Goal: Task Accomplishment & Management: Manage account settings

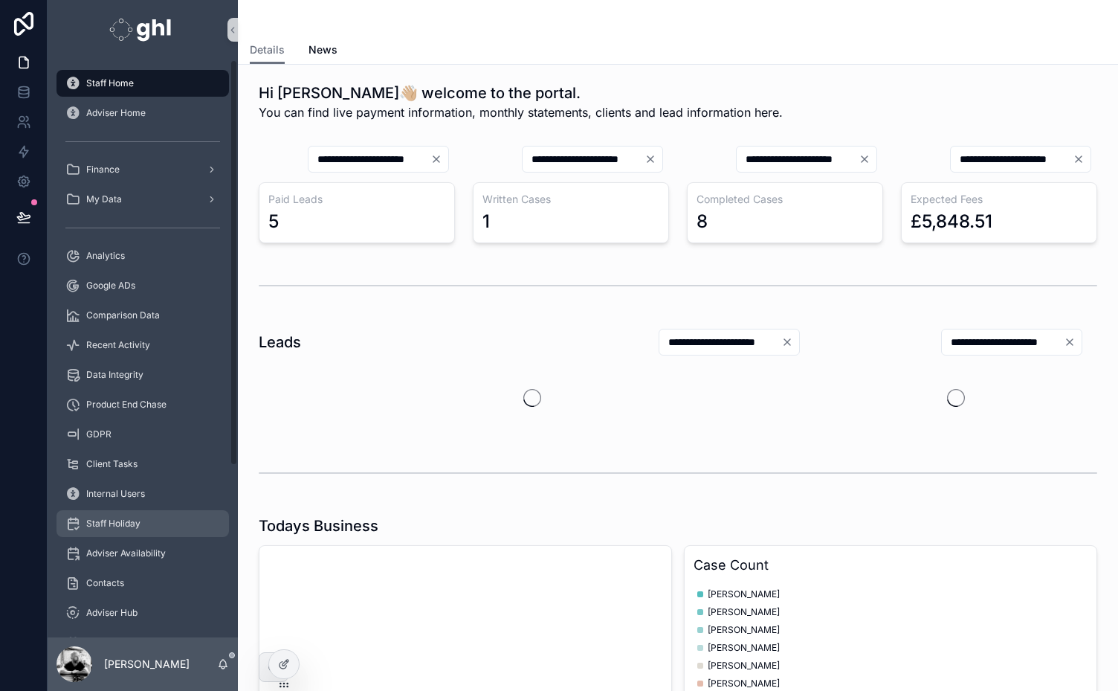
click at [109, 517] on div "Staff Holiday" at bounding box center [142, 523] width 155 height 24
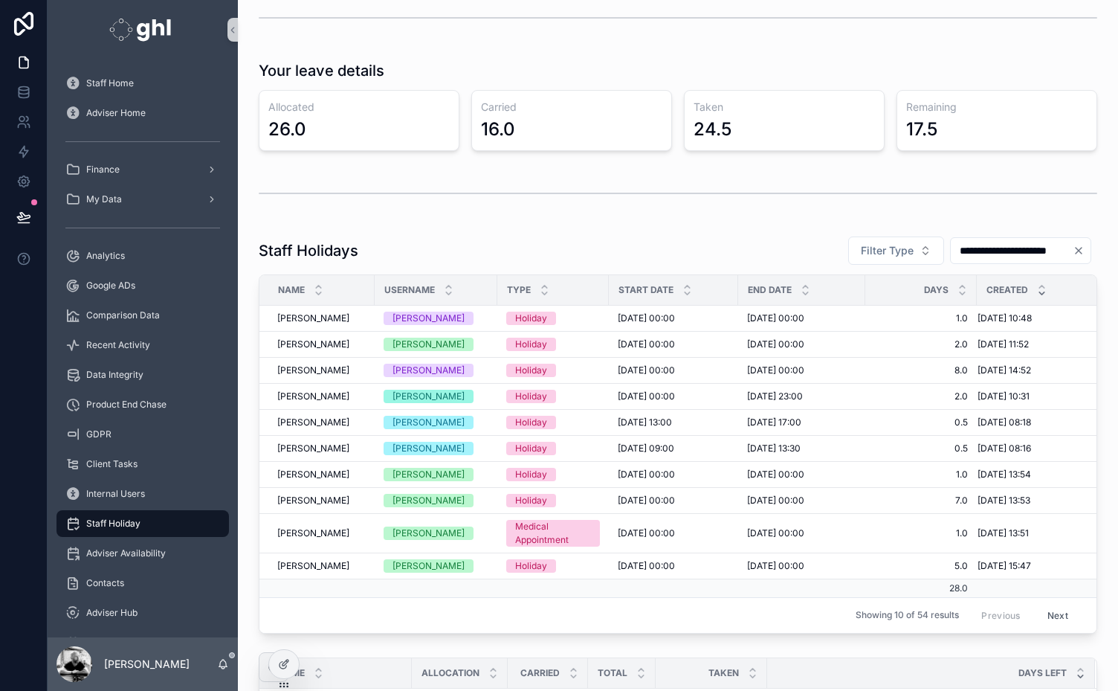
scroll to position [698, 0]
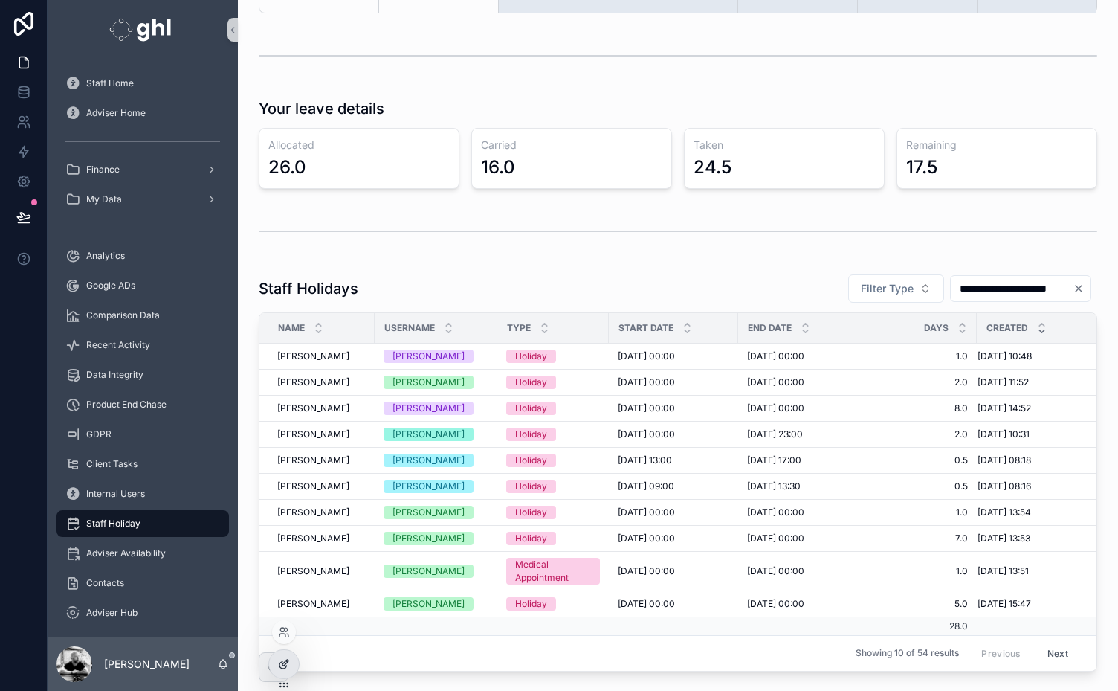
click at [285, 659] on icon at bounding box center [284, 664] width 12 height 12
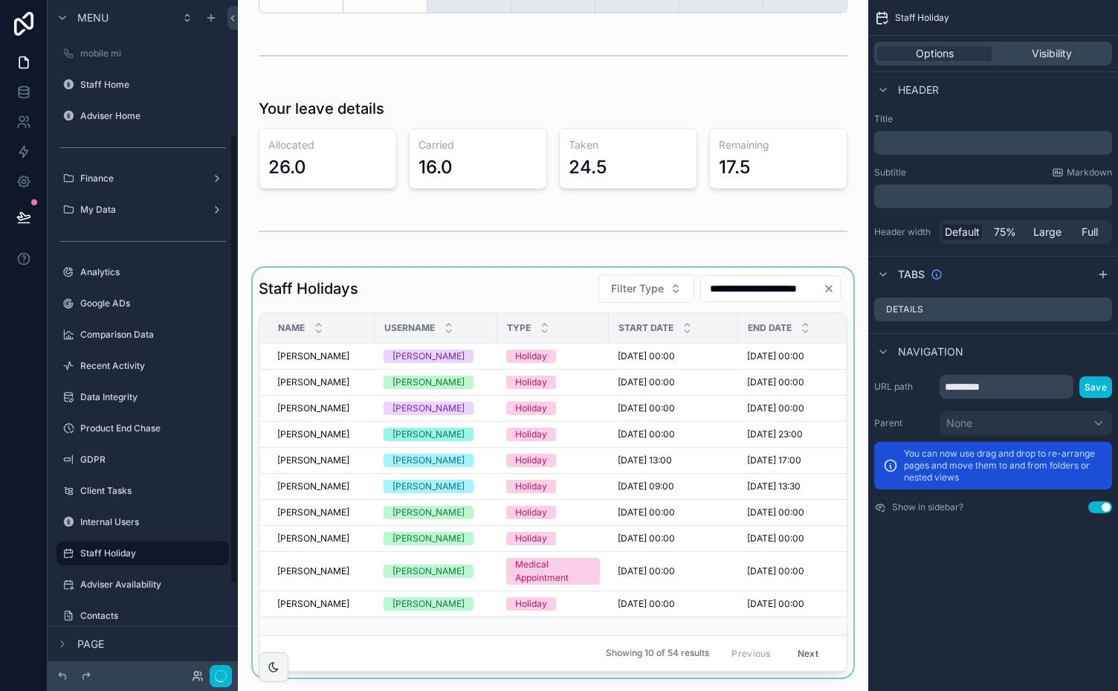
scroll to position [200, 0]
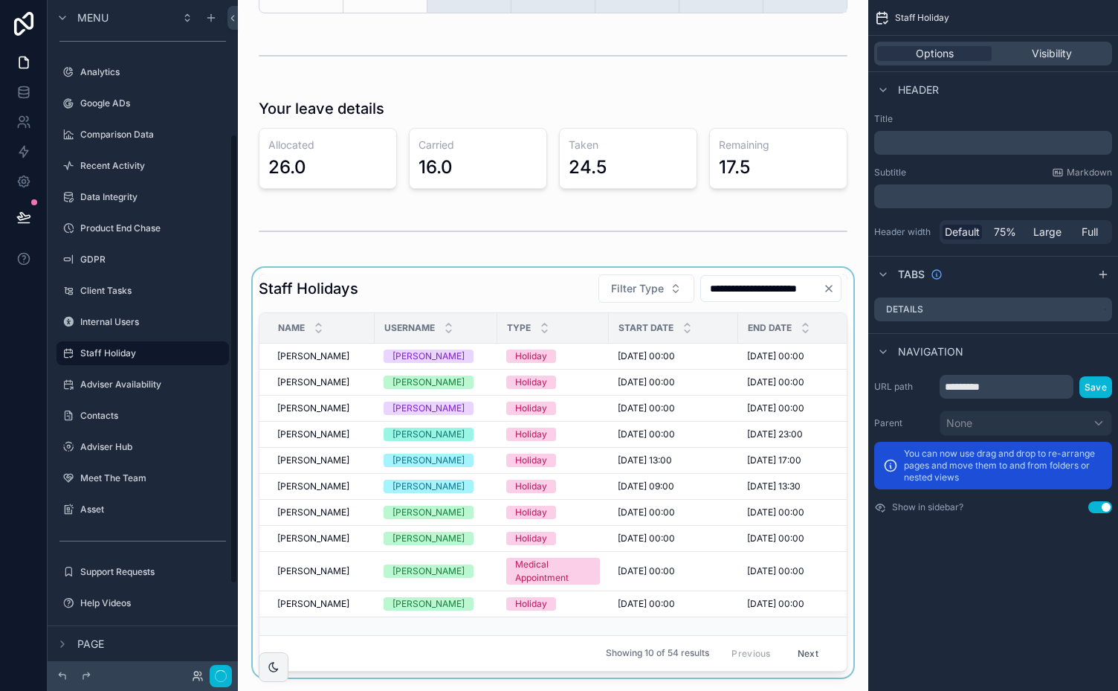
click at [484, 293] on div "scrollable content" at bounding box center [553, 473] width 607 height 410
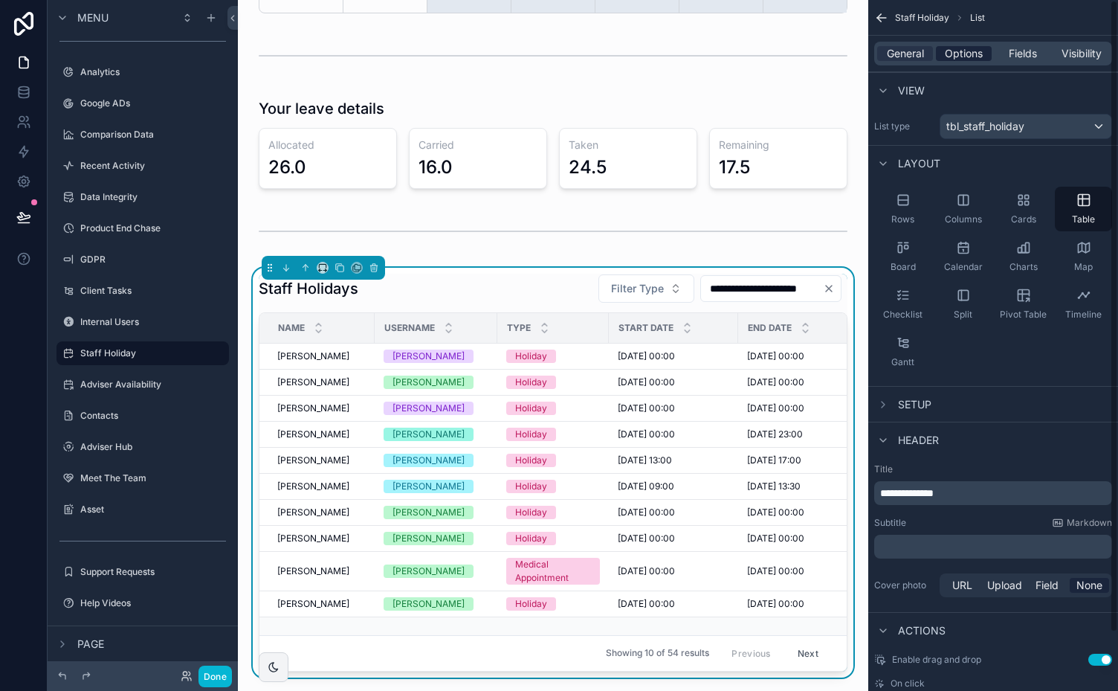
click at [984, 48] on div "Options" at bounding box center [964, 53] width 56 height 15
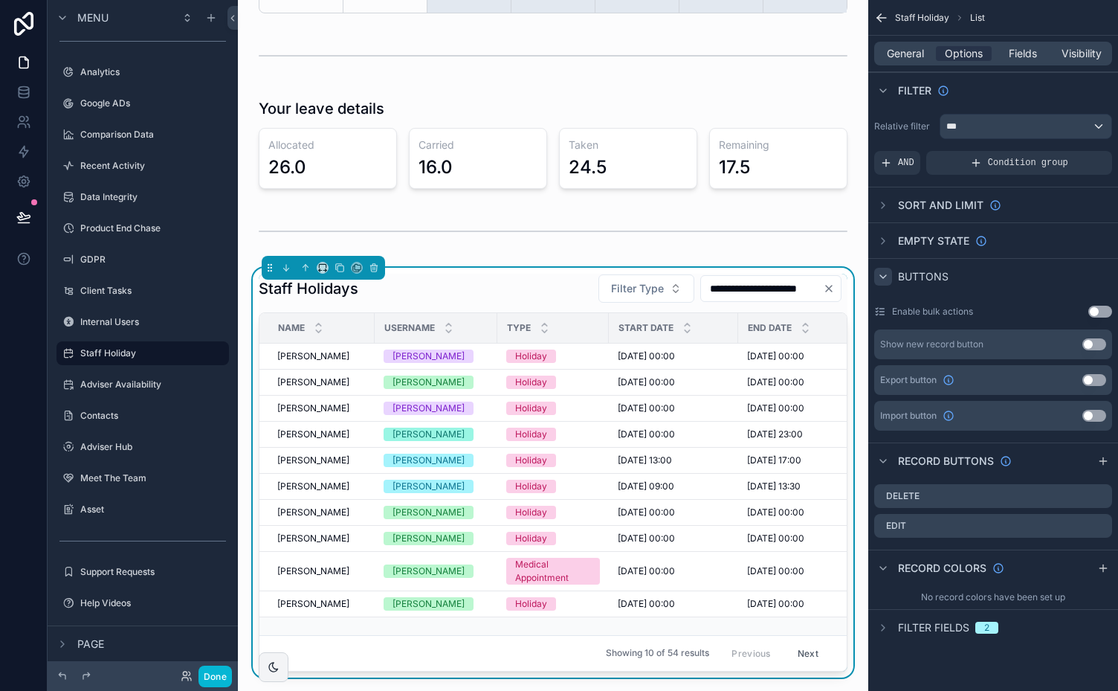
click at [889, 272] on div "scrollable content" at bounding box center [883, 277] width 18 height 18
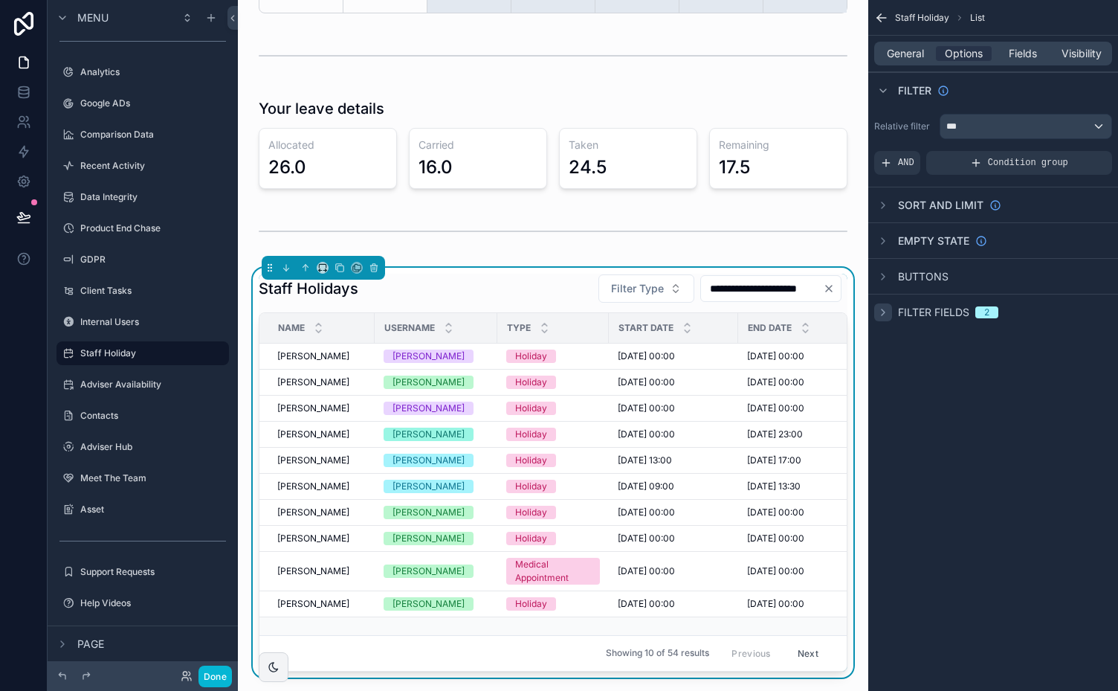
click at [882, 306] on icon "scrollable content" at bounding box center [883, 312] width 12 height 12
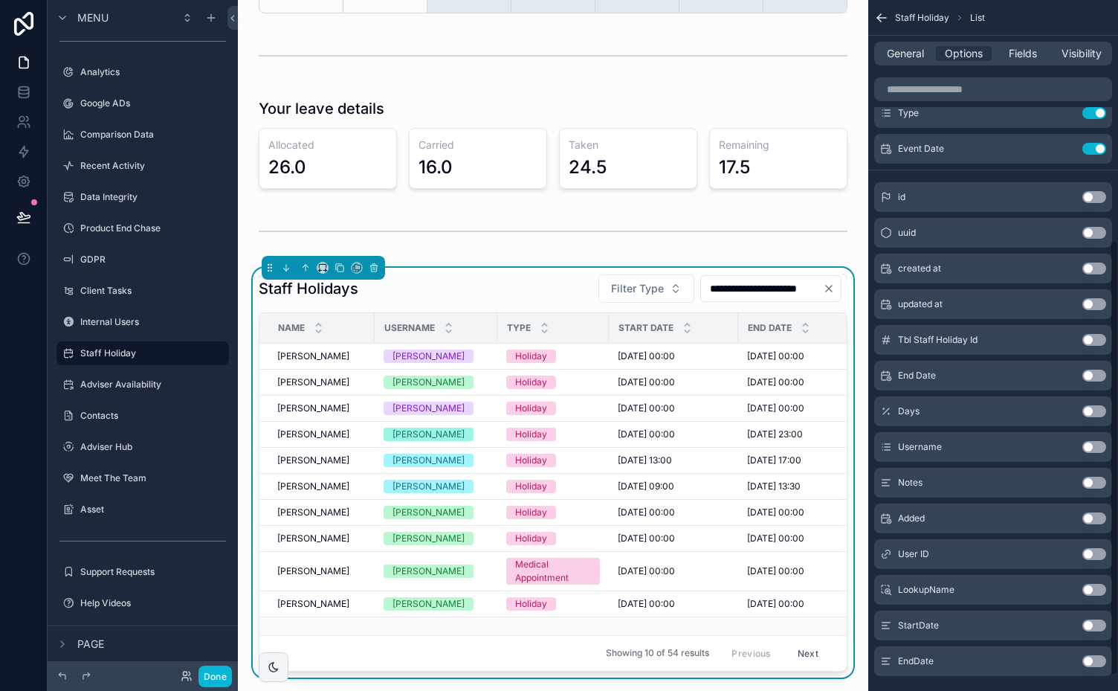
scroll to position [382, 0]
click at [1096, 444] on button "Use setting" at bounding box center [1094, 445] width 24 height 12
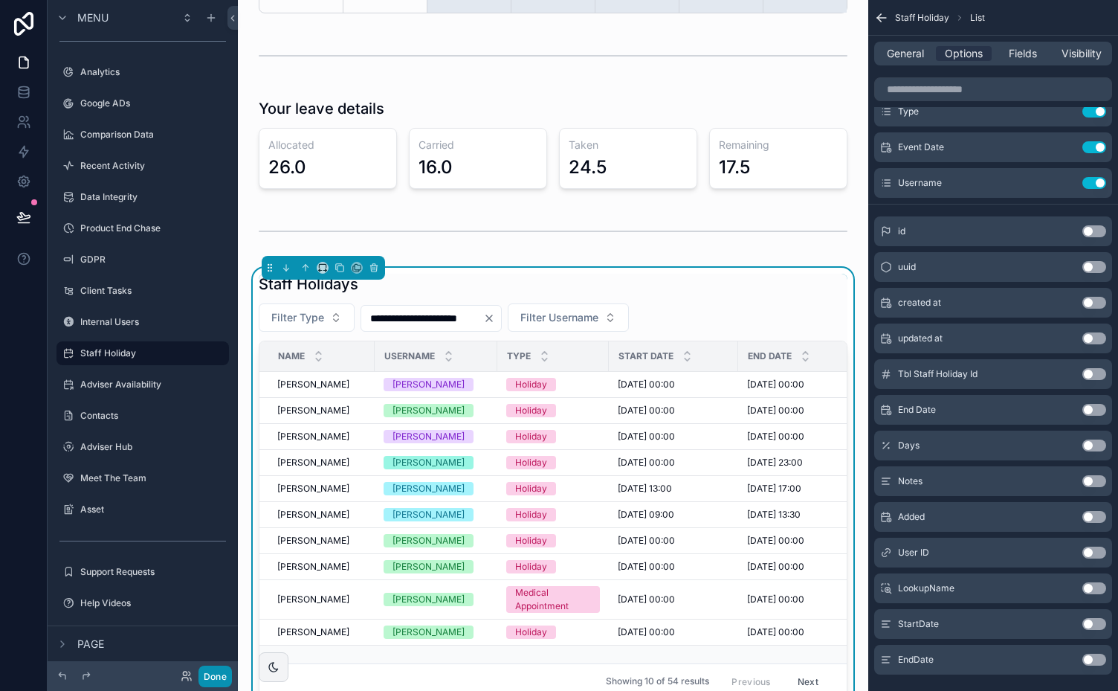
click at [215, 677] on button "Done" at bounding box center [214, 676] width 33 height 22
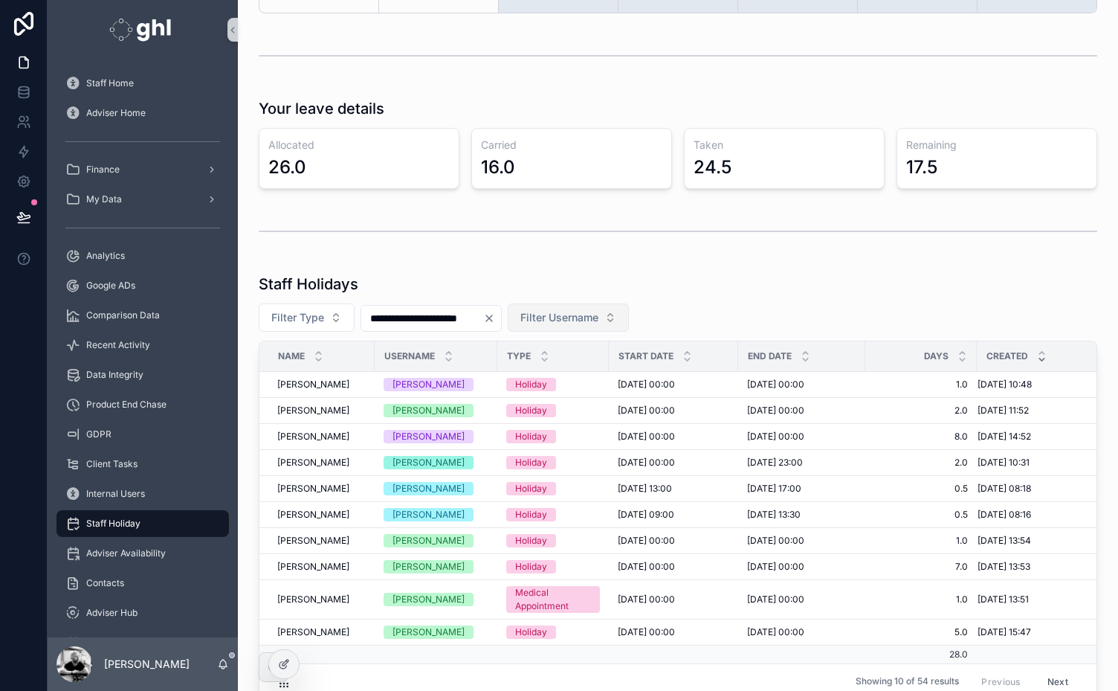
click at [598, 318] on span "Filter Username" at bounding box center [559, 317] width 78 height 15
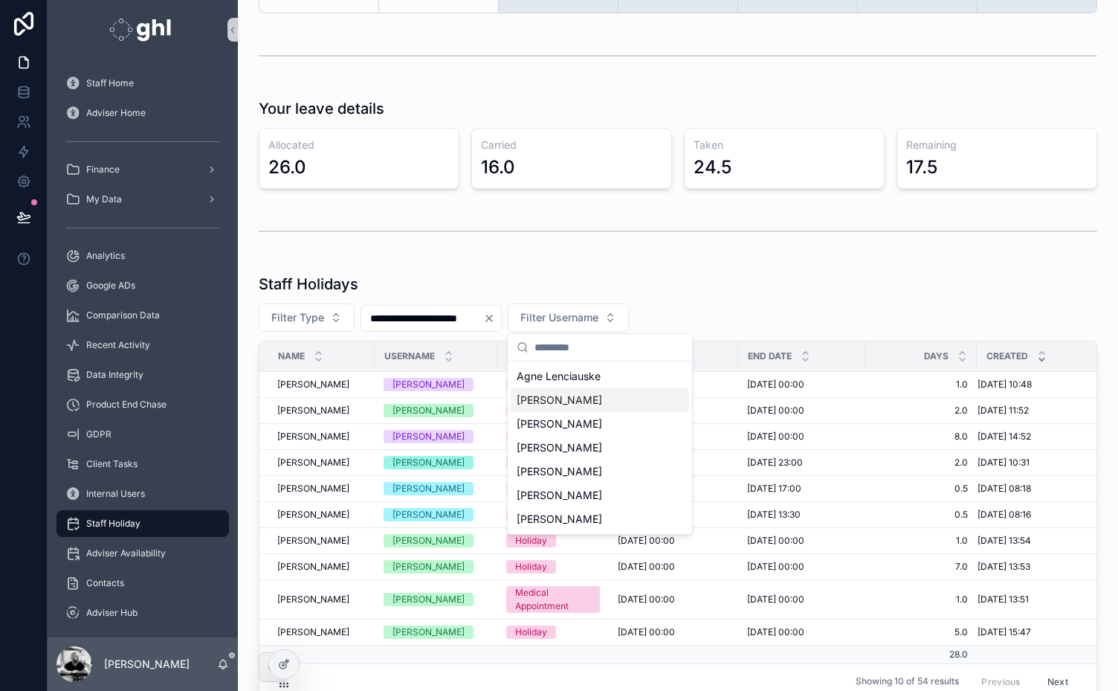
click at [563, 401] on div "Garrett Oreilly" at bounding box center [600, 400] width 178 height 24
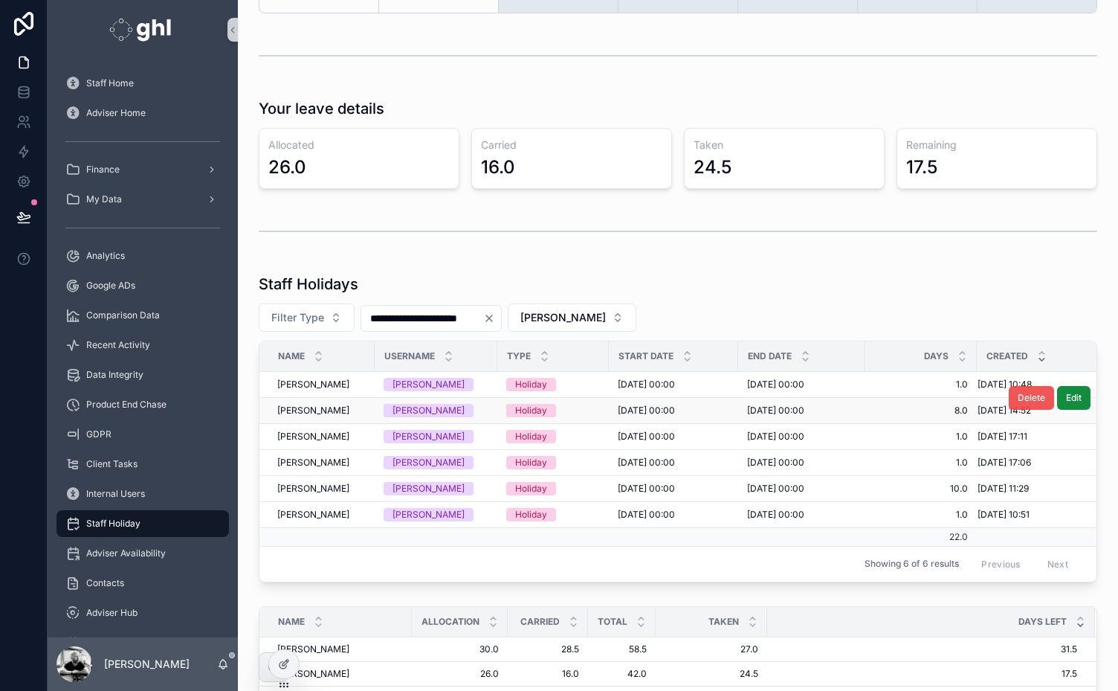
click at [1018, 392] on span "Delete" at bounding box center [1032, 398] width 28 height 12
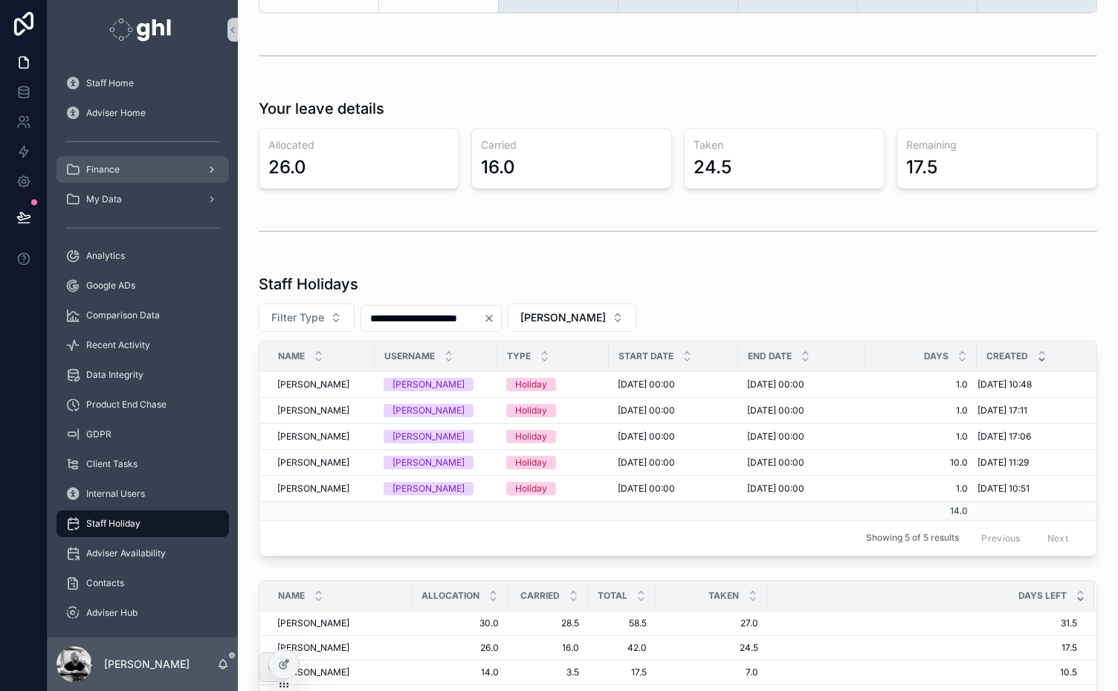
click at [100, 169] on span "Finance" at bounding box center [102, 170] width 33 height 12
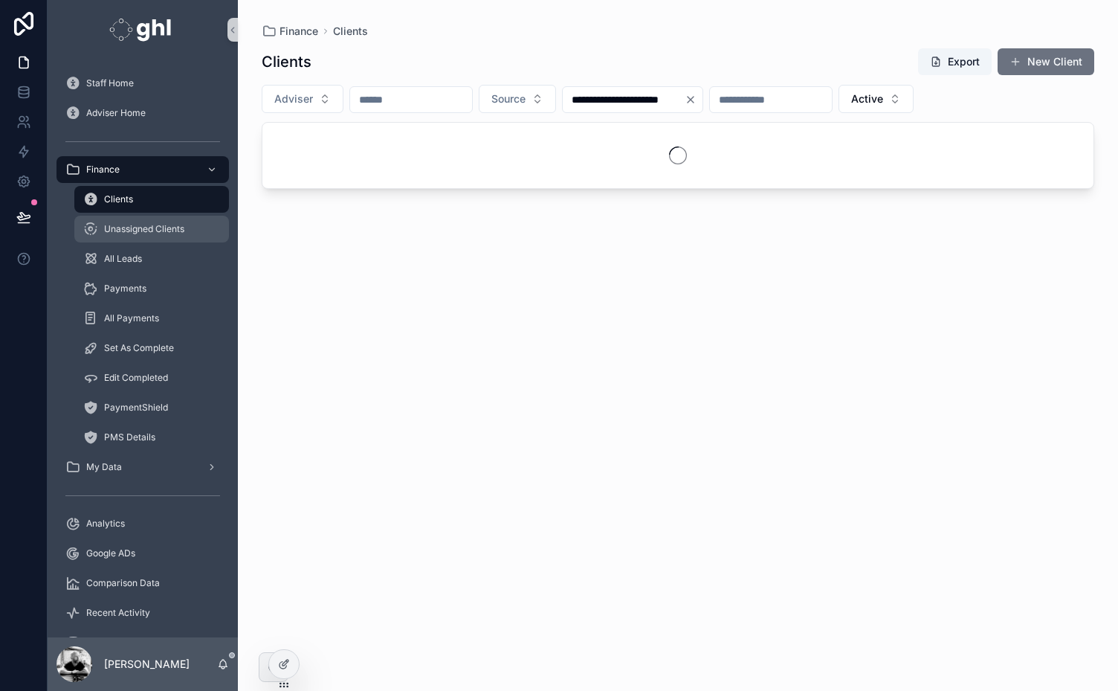
click at [116, 229] on span "Unassigned Clients" at bounding box center [144, 229] width 80 height 12
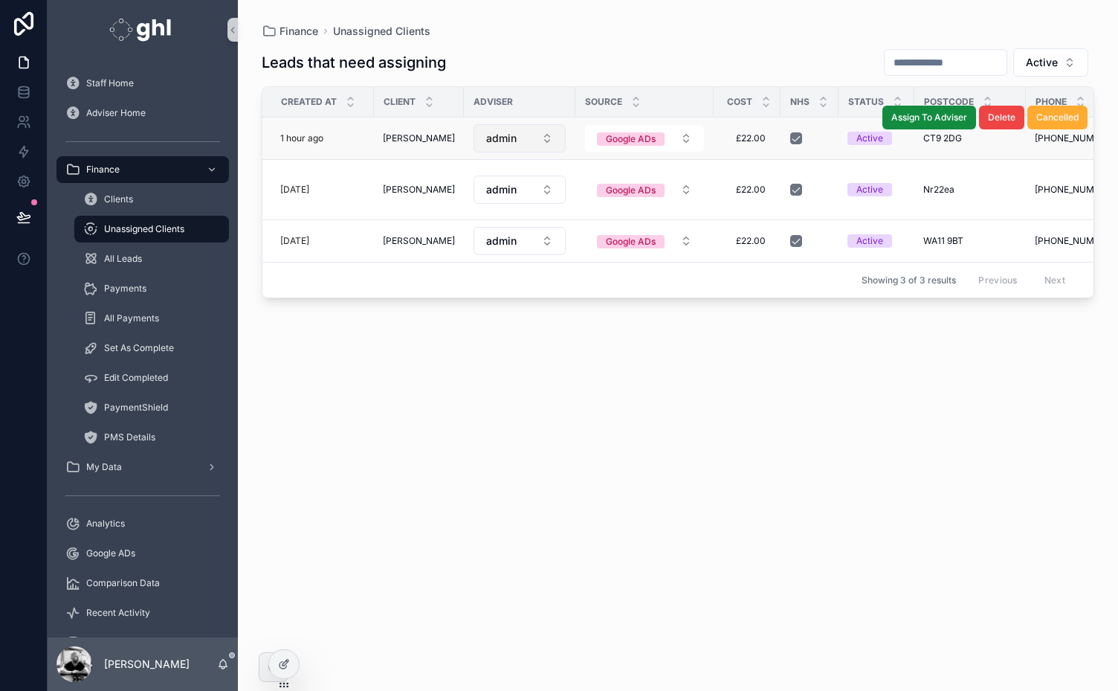
click at [498, 134] on span "admin" at bounding box center [501, 138] width 30 height 15
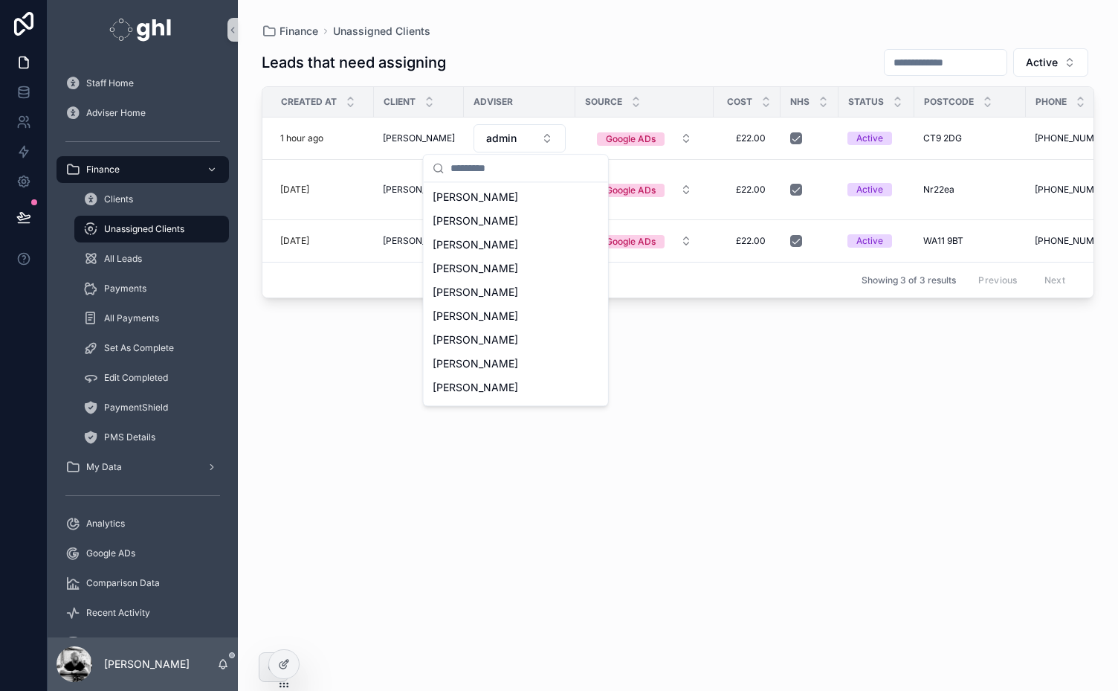
scroll to position [80, 0]
click at [464, 331] on span "[PERSON_NAME]" at bounding box center [475, 330] width 85 height 15
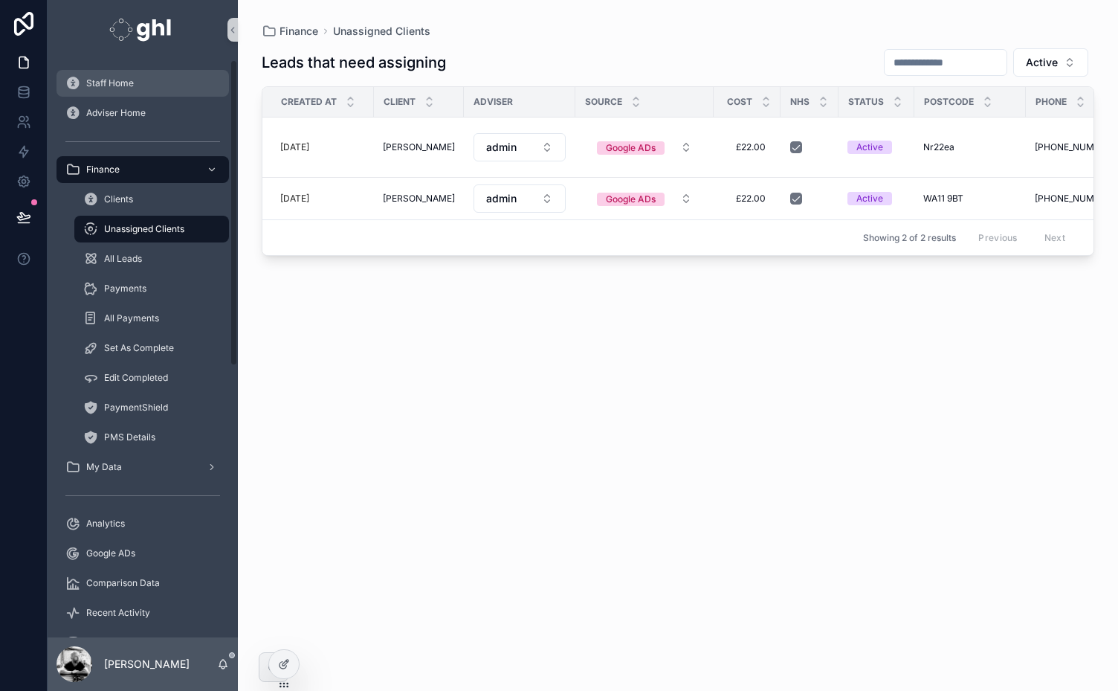
click at [101, 82] on span "Staff Home" at bounding box center [110, 83] width 48 height 12
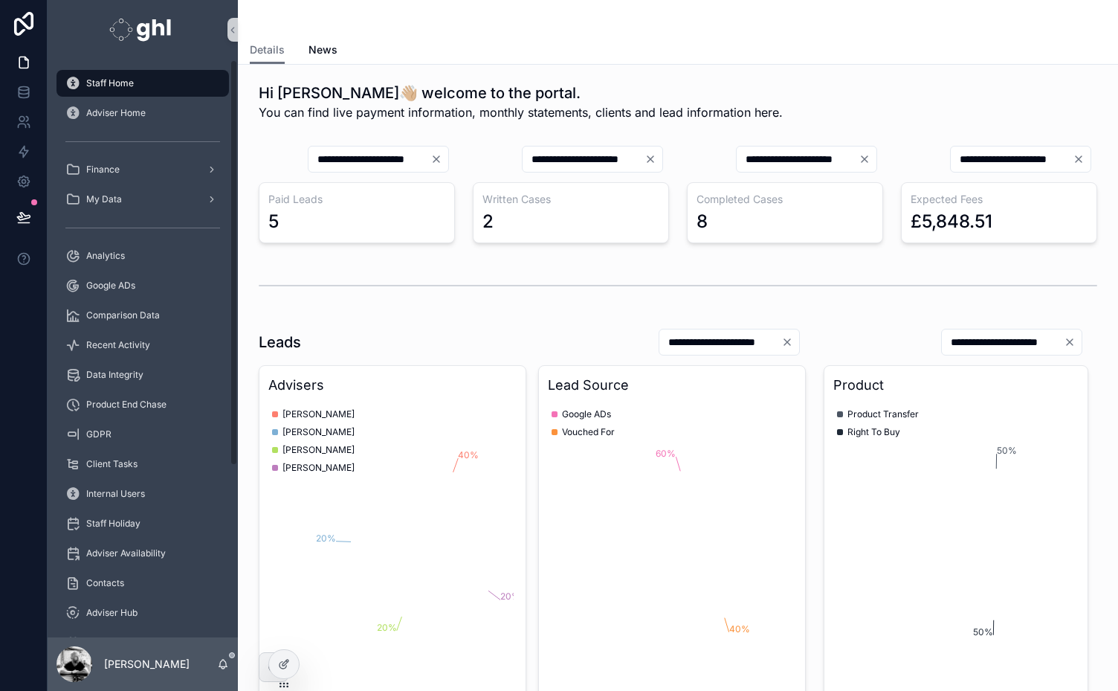
click at [233, 613] on div "Staff Home Adviser Home Finance My Data Analytics Google ADs Comparison Data Re…" at bounding box center [143, 465] width 190 height 794
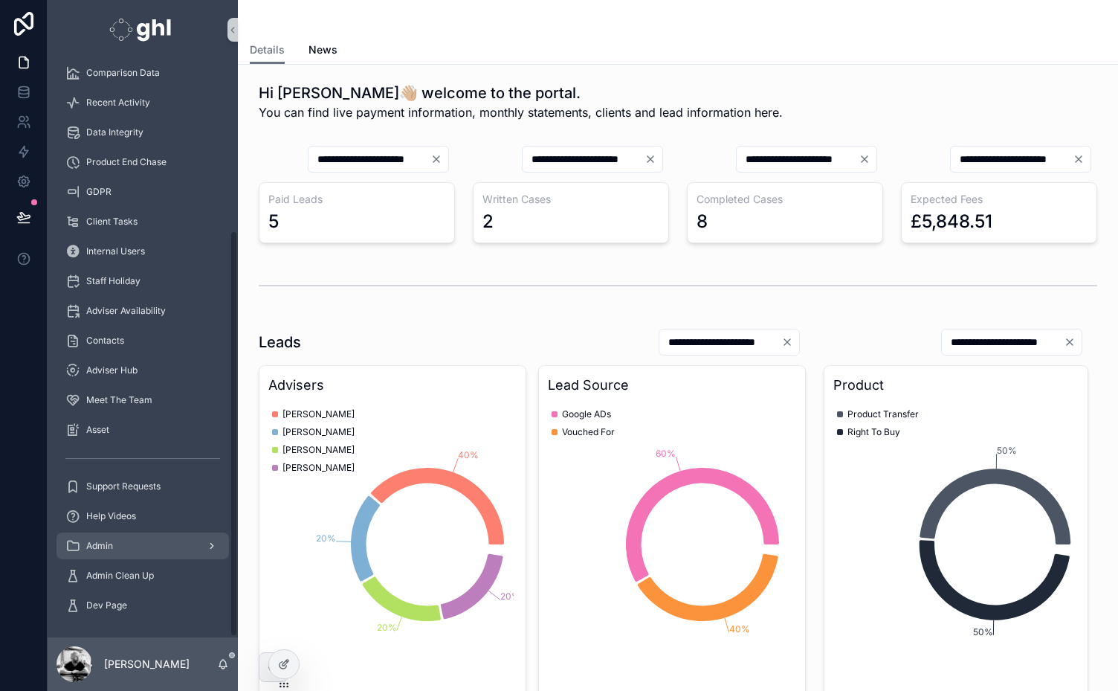
click at [106, 549] on span "Admin" at bounding box center [99, 546] width 27 height 12
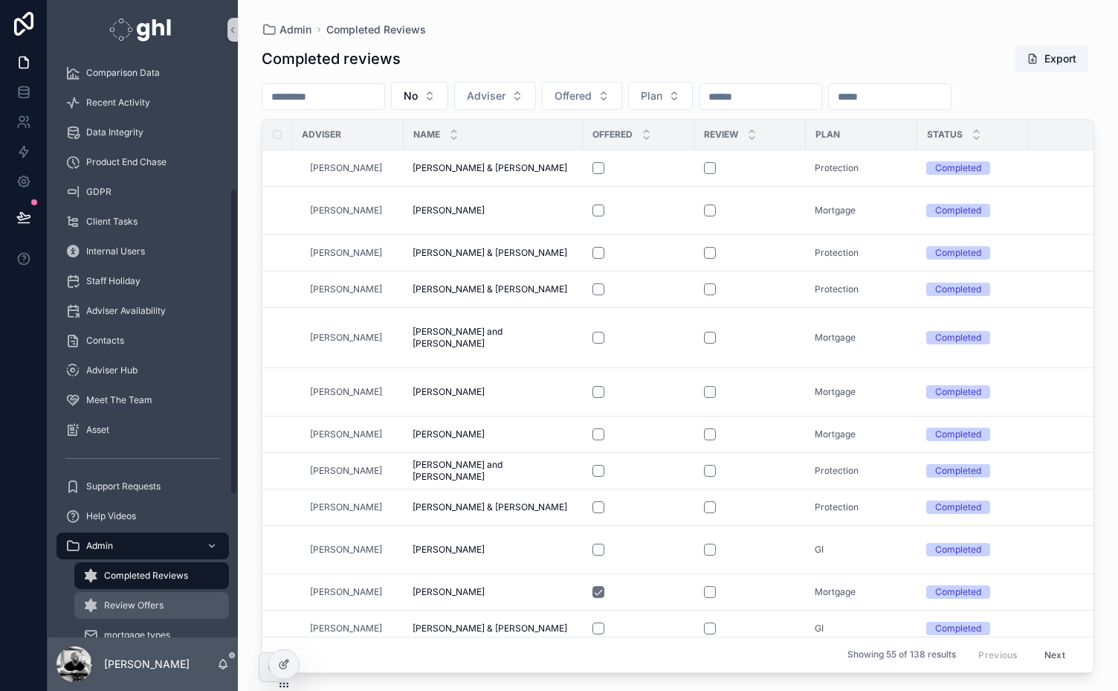
click at [129, 602] on span "Review Offers" at bounding box center [133, 605] width 59 height 12
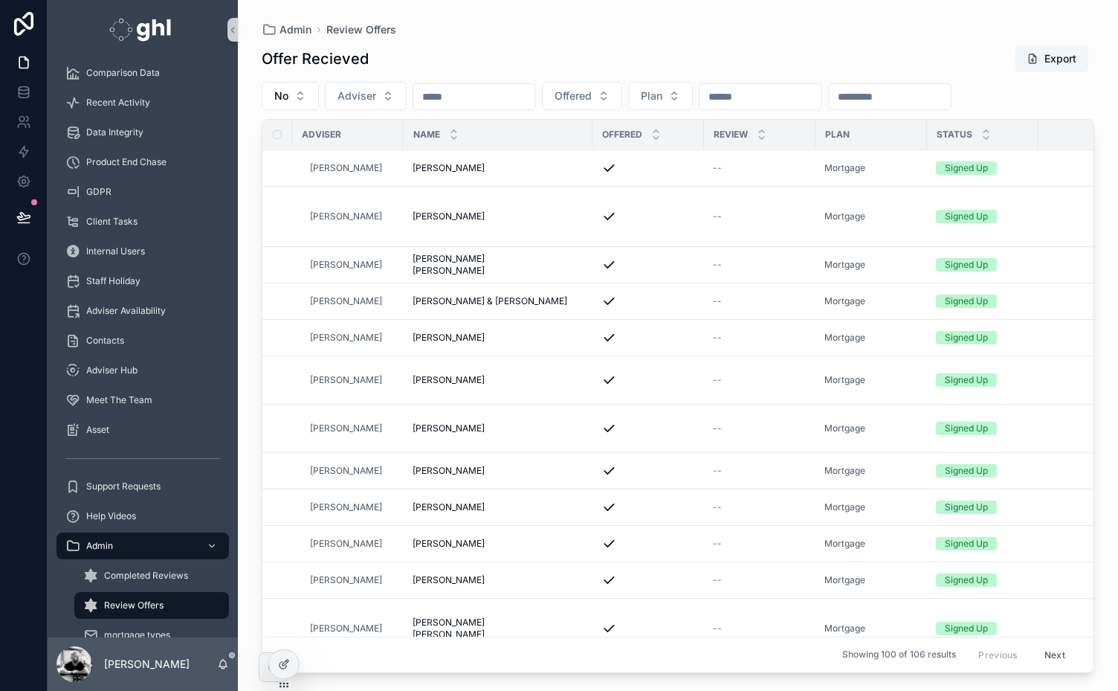
click at [1052, 56] on button "Export" at bounding box center [1052, 58] width 74 height 27
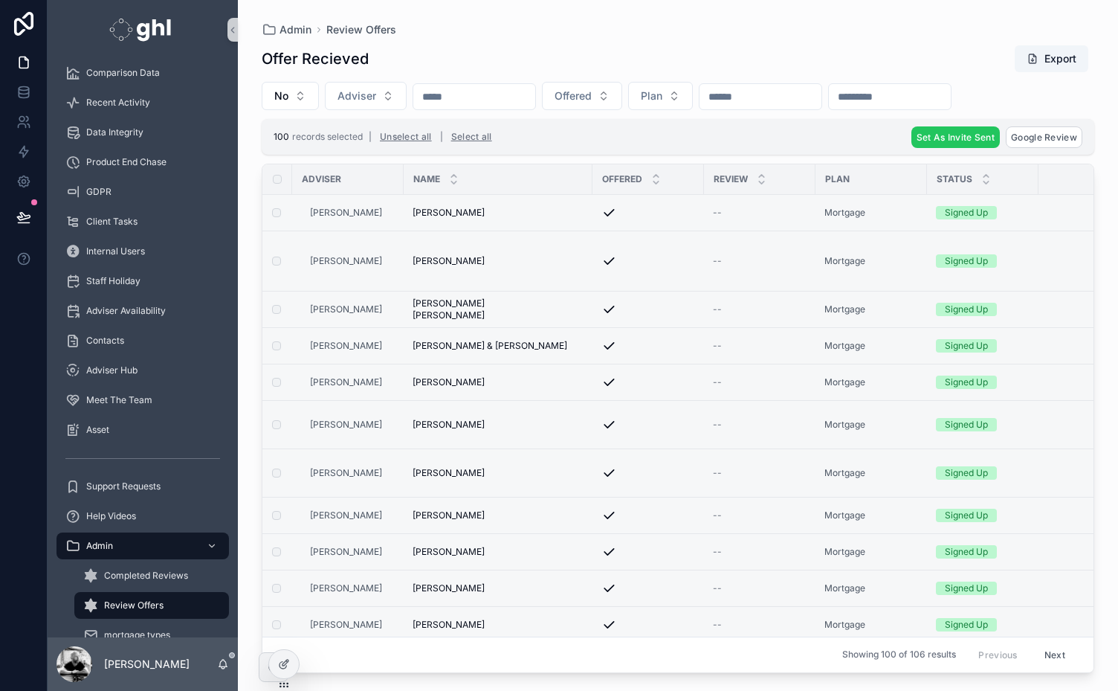
click at [972, 132] on span "Set As Invite Sent" at bounding box center [956, 137] width 78 height 11
click at [1029, 106] on icon "scrollable content" at bounding box center [1028, 108] width 12 height 12
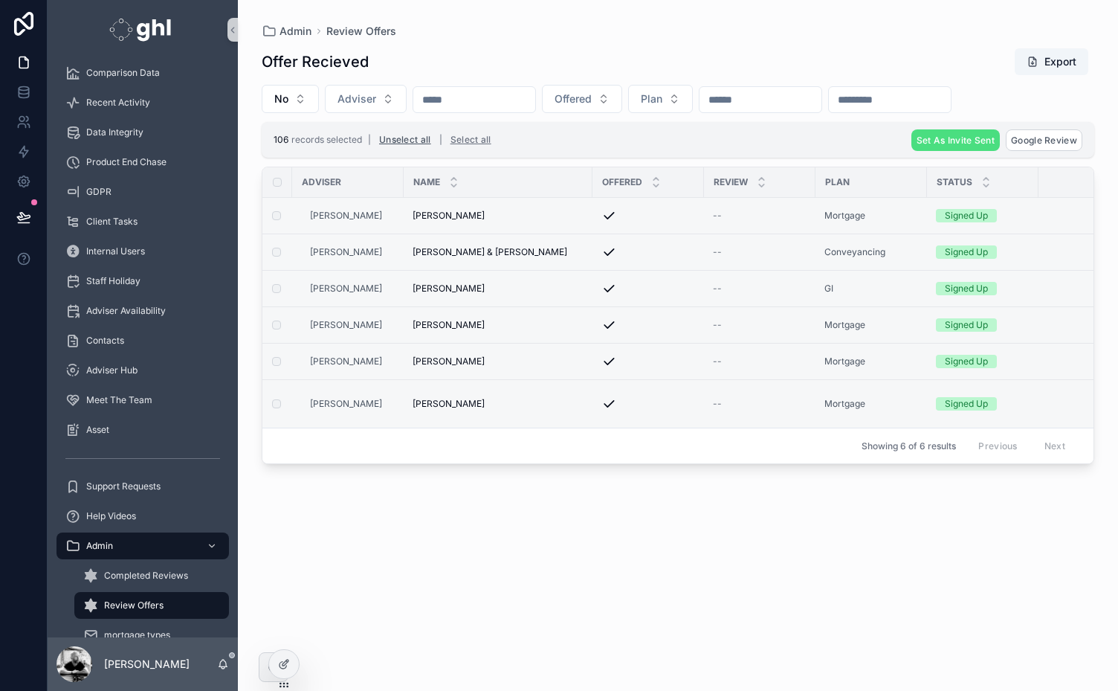
click at [413, 135] on button "Unselect all" at bounding box center [405, 140] width 62 height 24
click at [971, 135] on span "Set As Invite Sent" at bounding box center [956, 140] width 78 height 11
click at [1029, 111] on icon "scrollable content" at bounding box center [1028, 111] width 12 height 12
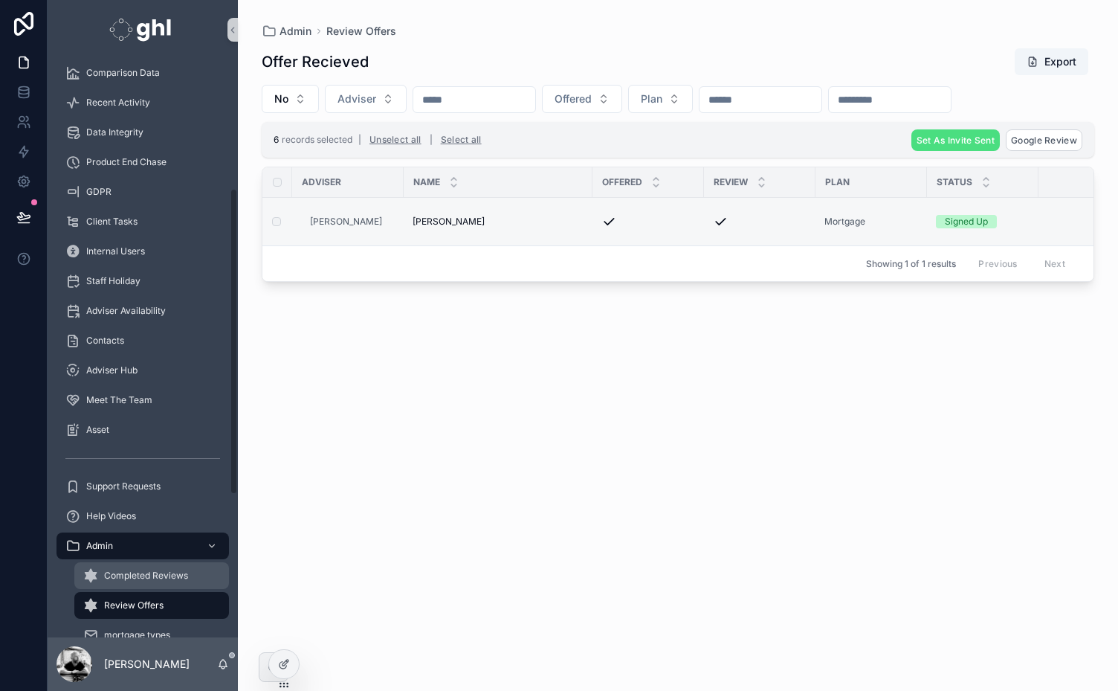
click at [151, 577] on span "Completed Reviews" at bounding box center [146, 575] width 84 height 12
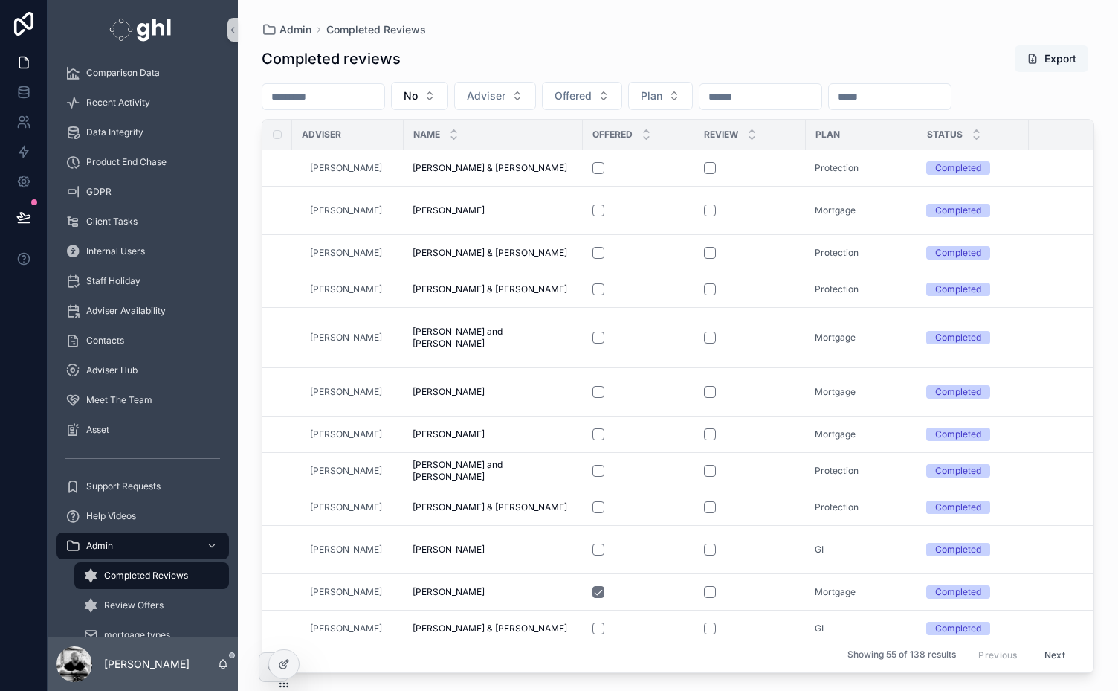
click at [1056, 58] on button "Export" at bounding box center [1052, 58] width 74 height 27
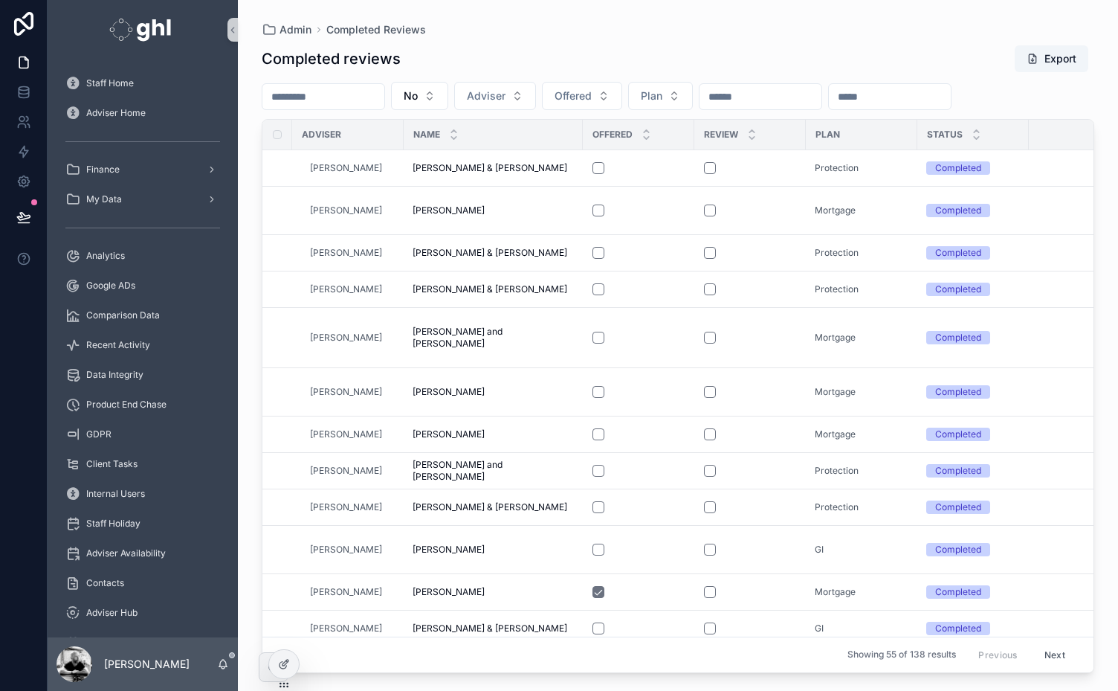
scroll to position [242, 0]
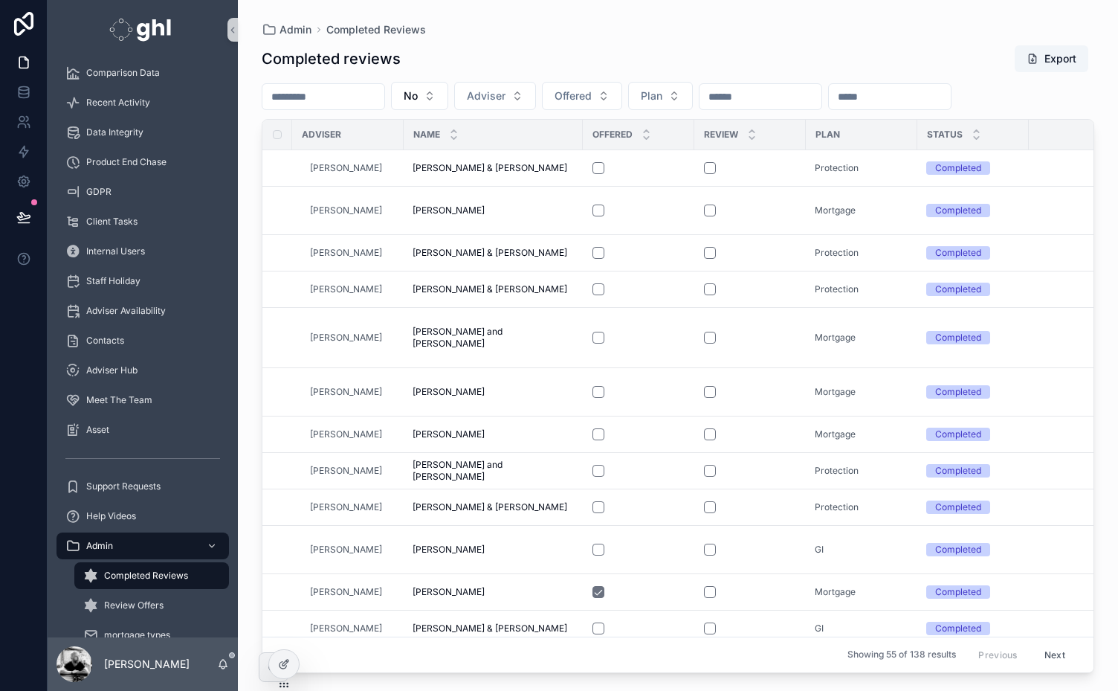
click at [271, 135] on th "scrollable content" at bounding box center [277, 135] width 30 height 30
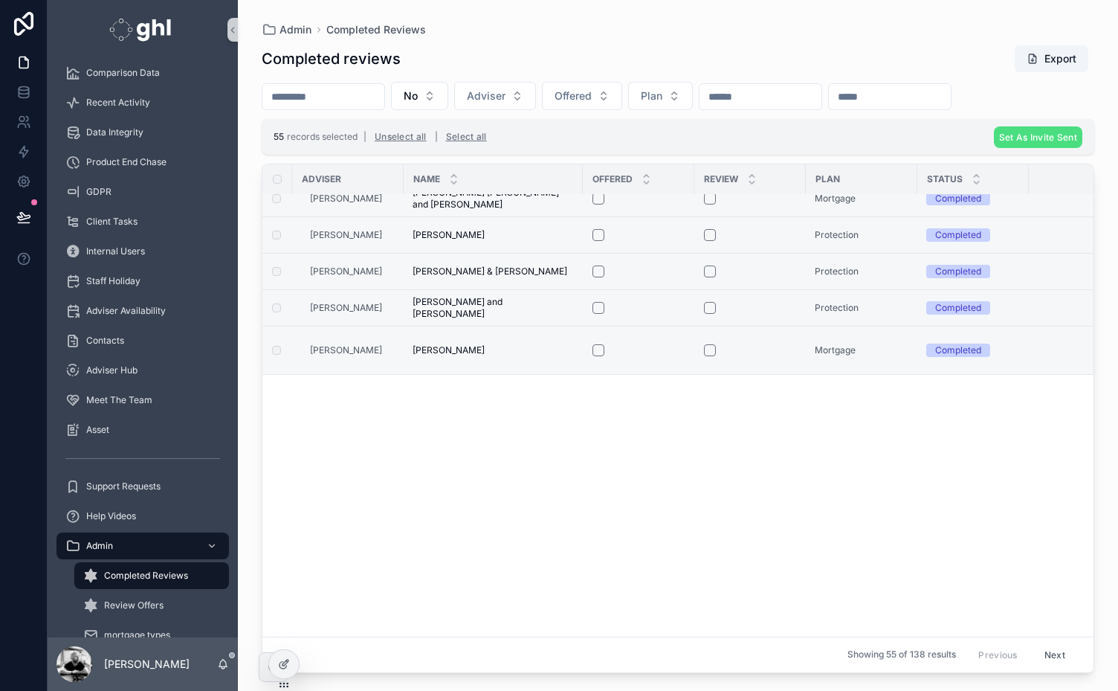
scroll to position [0, 0]
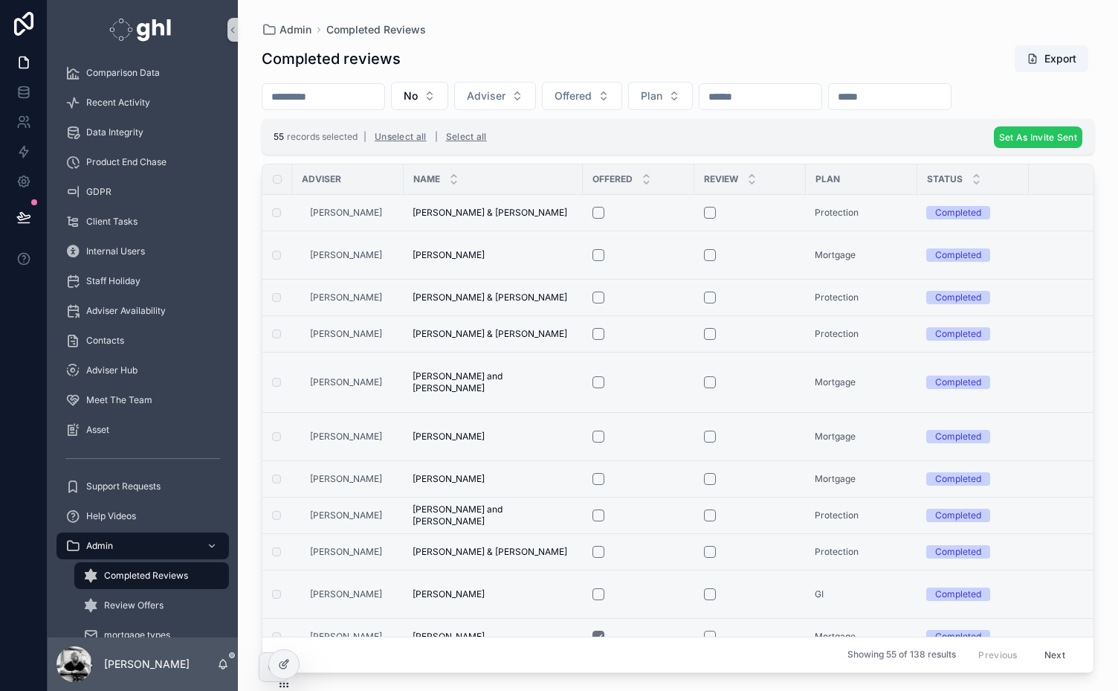
click at [1042, 132] on span "Set As Invite Sent" at bounding box center [1038, 137] width 78 height 11
click at [1079, 103] on icon "scrollable content" at bounding box center [1082, 108] width 12 height 12
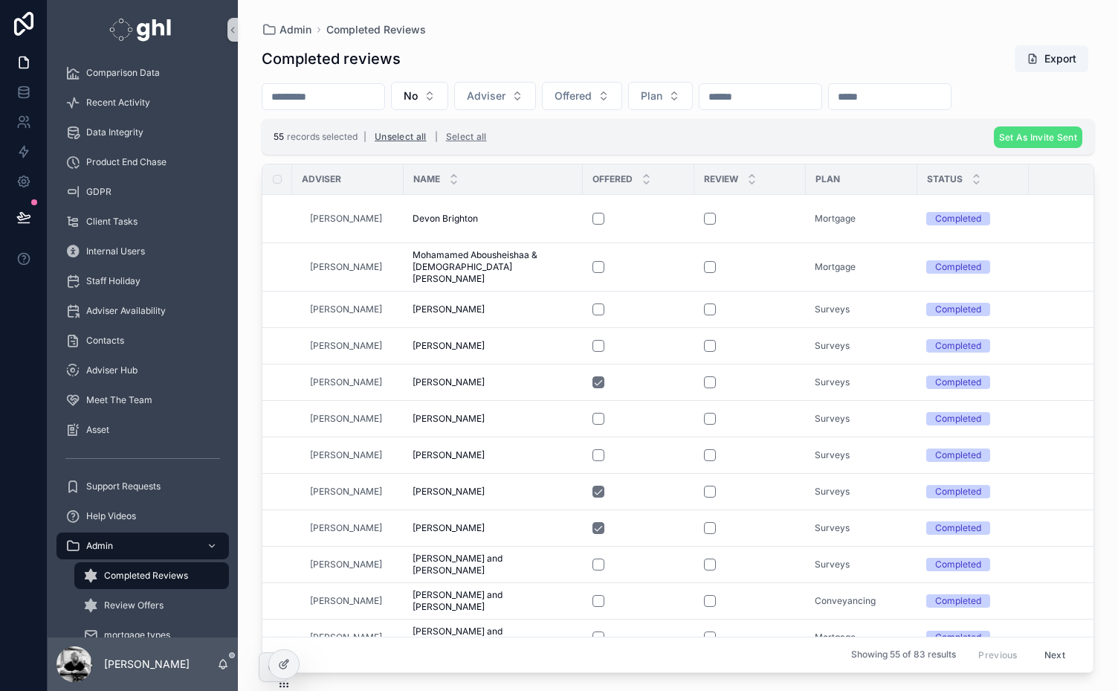
click at [406, 132] on button "Unselect all" at bounding box center [400, 137] width 62 height 24
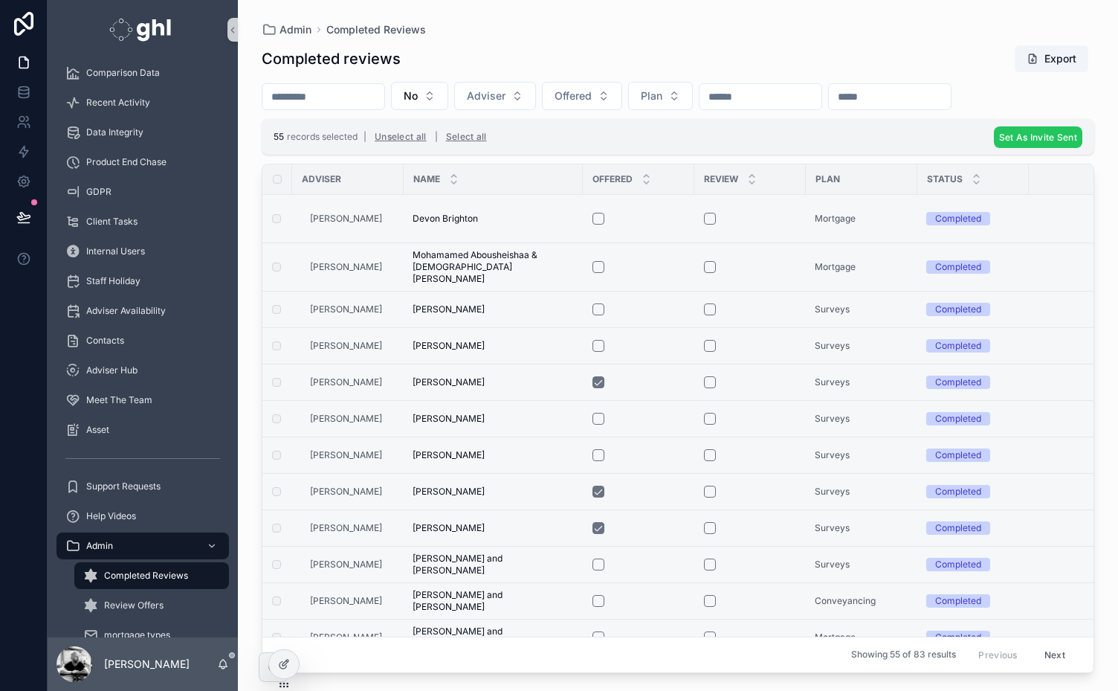
click at [1049, 129] on button "Set As Invite Sent" at bounding box center [1038, 137] width 88 height 22
click at [1081, 109] on icon "scrollable content" at bounding box center [1082, 108] width 12 height 12
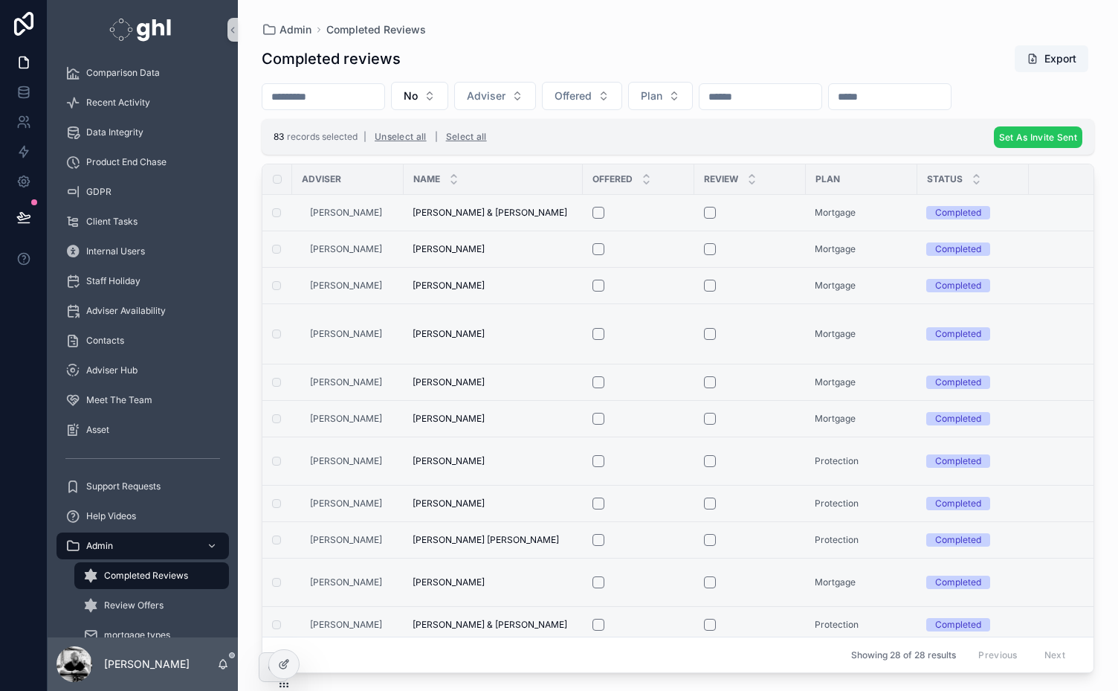
click at [1053, 139] on span "Set As Invite Sent" at bounding box center [1038, 137] width 78 height 11
click at [1081, 105] on icon "scrollable content" at bounding box center [1082, 108] width 12 height 12
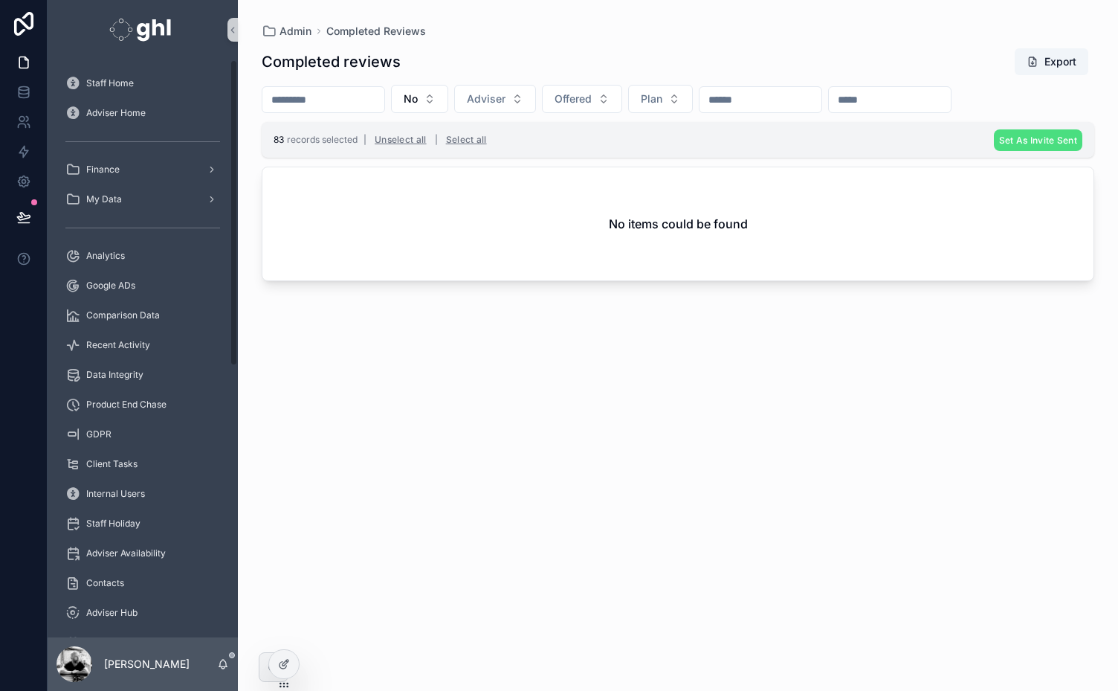
drag, startPoint x: 234, startPoint y: 236, endPoint x: 244, endPoint y: 25, distance: 210.6
click at [244, 25] on div "Staff Home Adviser Home Finance My Data Analytics Google ADs Comparison Data Re…" at bounding box center [583, 345] width 1070 height 691
click at [94, 251] on span "Analytics" at bounding box center [105, 256] width 39 height 12
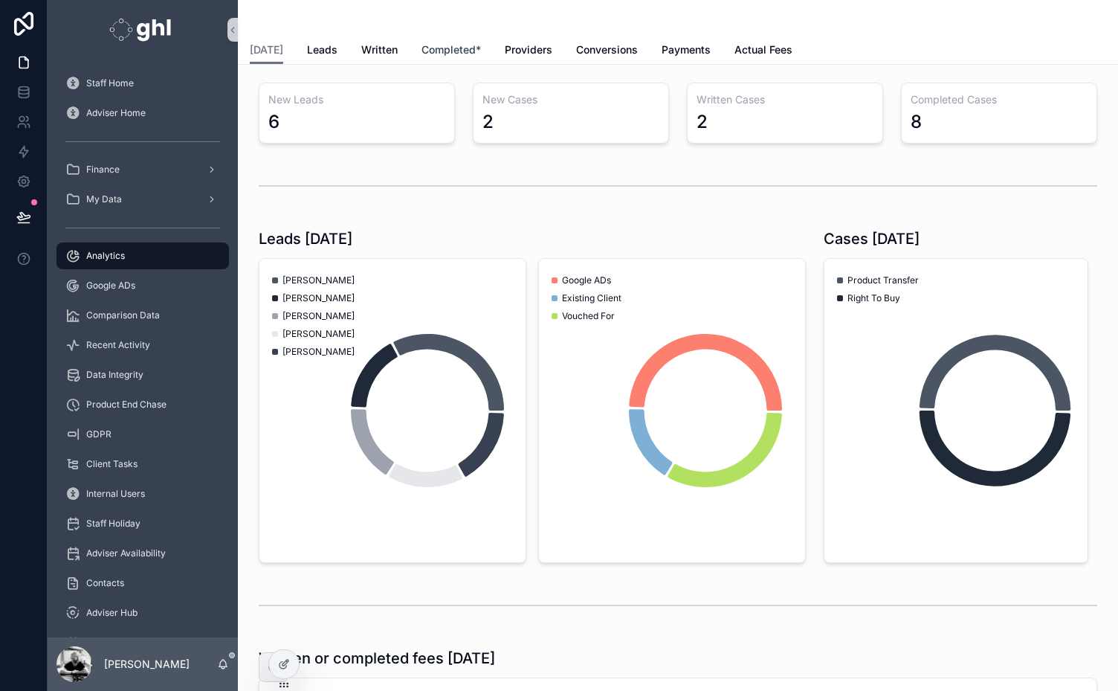
click at [446, 47] on span "Completed*" at bounding box center [450, 49] width 59 height 15
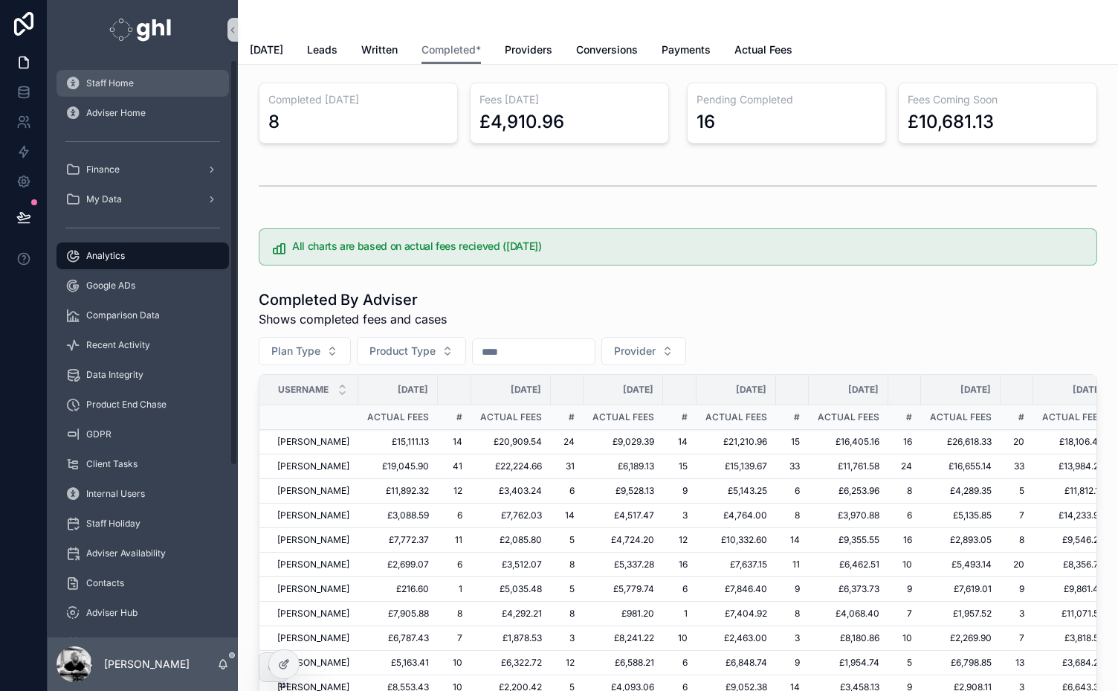
click at [110, 83] on span "Staff Home" at bounding box center [110, 83] width 48 height 12
